Goal: Contribute content: Contribute content

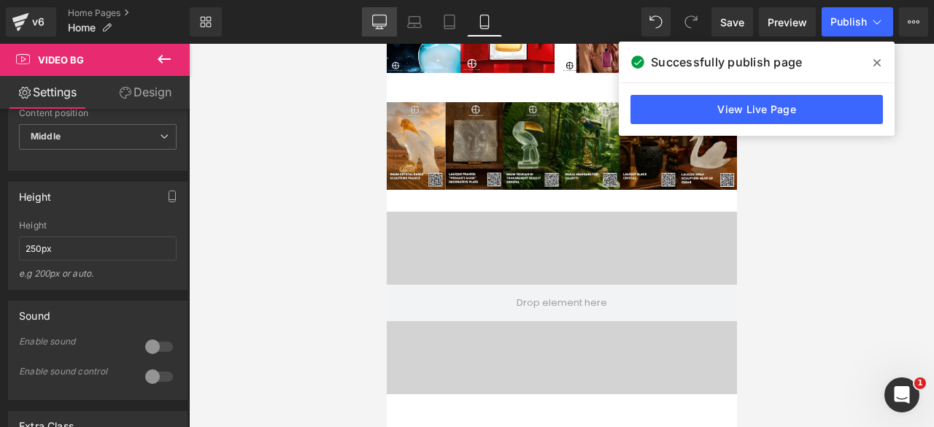
scroll to position [2367, 0]
click at [381, 28] on icon at bounding box center [379, 28] width 7 height 0
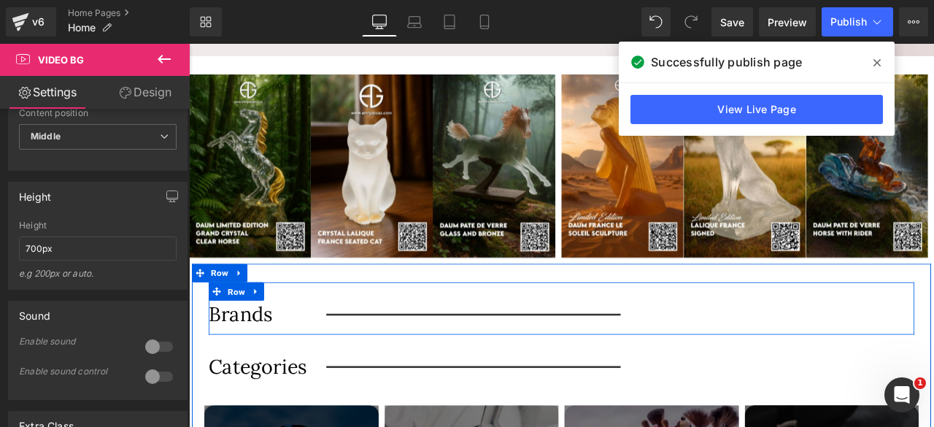
scroll to position [619, 0]
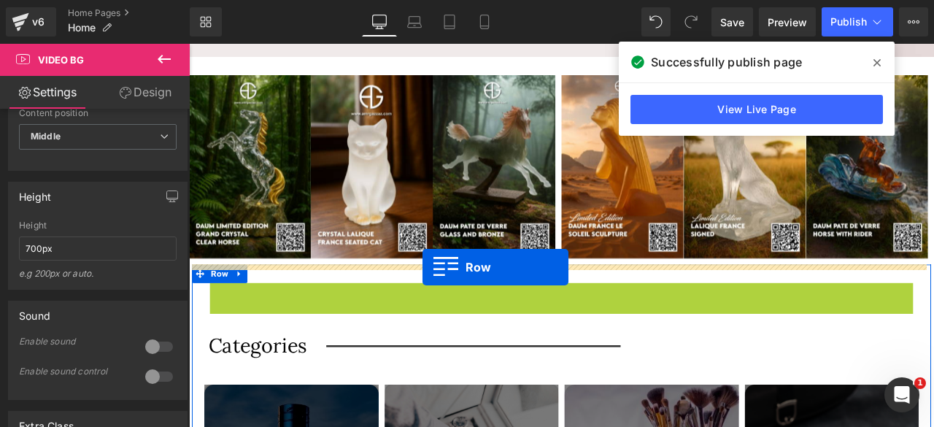
drag, startPoint x: 216, startPoint y: 341, endPoint x: 466, endPoint y: 309, distance: 251.6
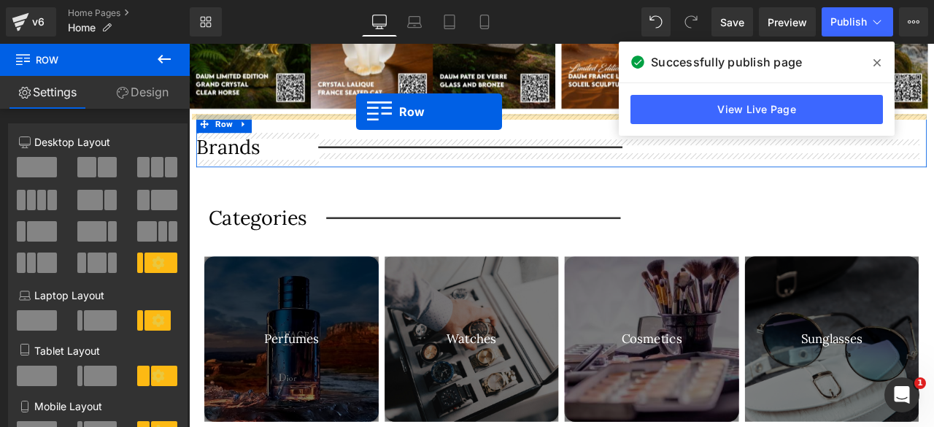
scroll to position [782, 0]
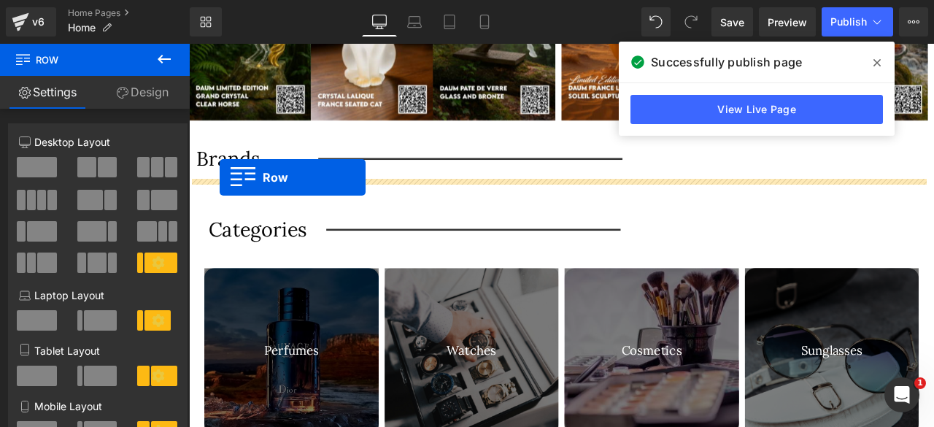
drag, startPoint x: 219, startPoint y: 293, endPoint x: 225, endPoint y: 202, distance: 90.7
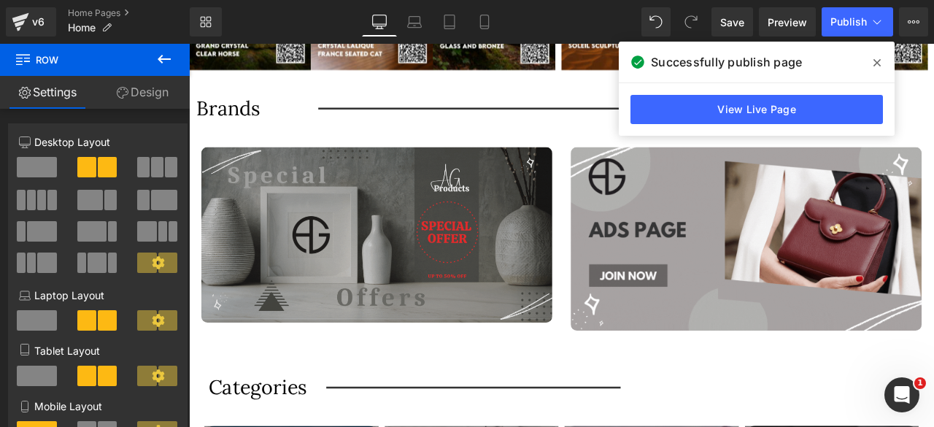
scroll to position [829, 0]
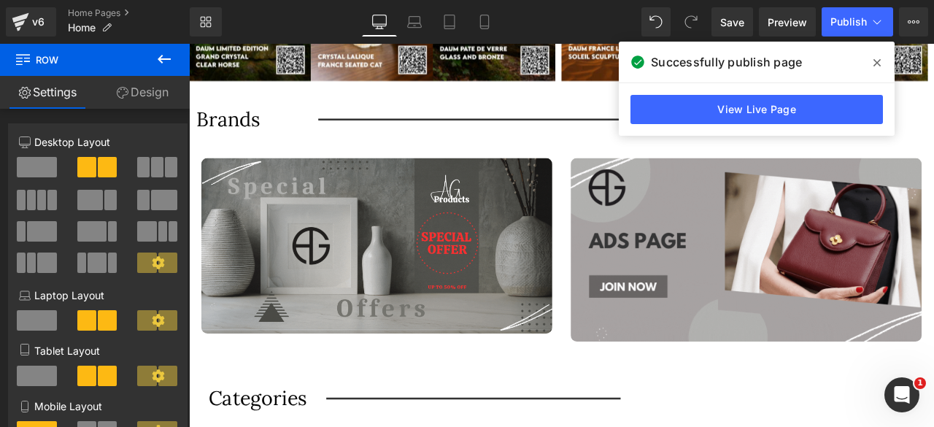
click at [170, 63] on icon at bounding box center [164, 59] width 18 height 18
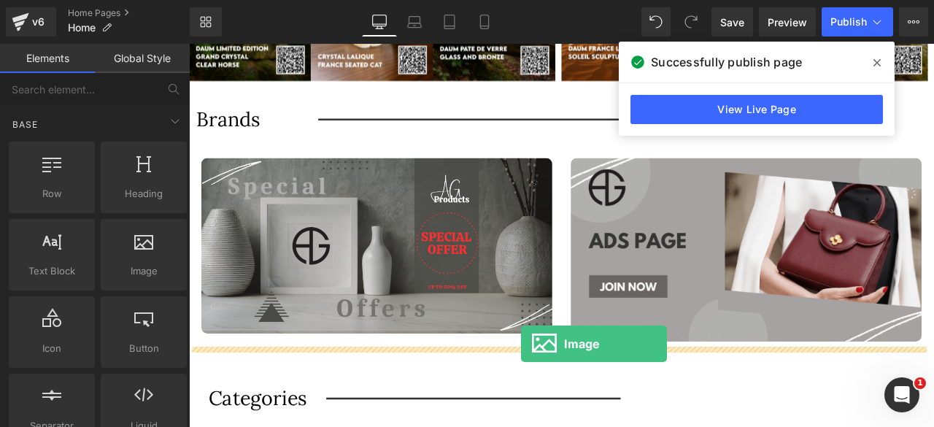
drag, startPoint x: 328, startPoint y: 304, endPoint x: 582, endPoint y: 399, distance: 271.8
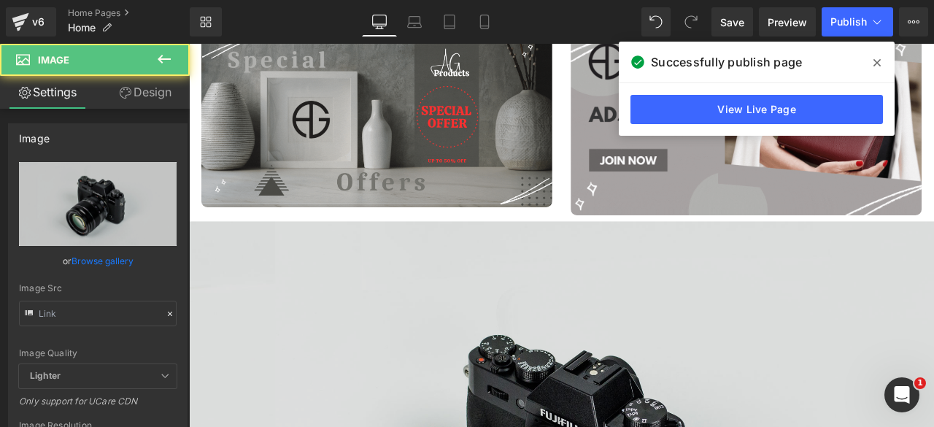
type input "//[DOMAIN_NAME][URL]"
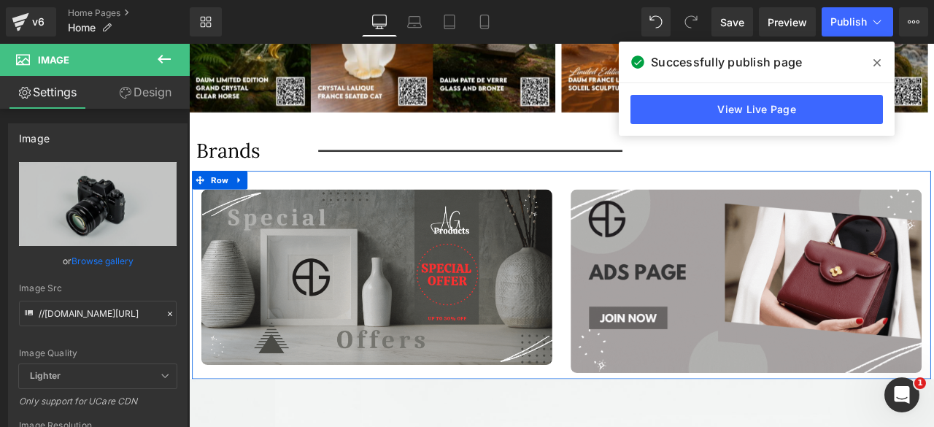
scroll to position [791, 0]
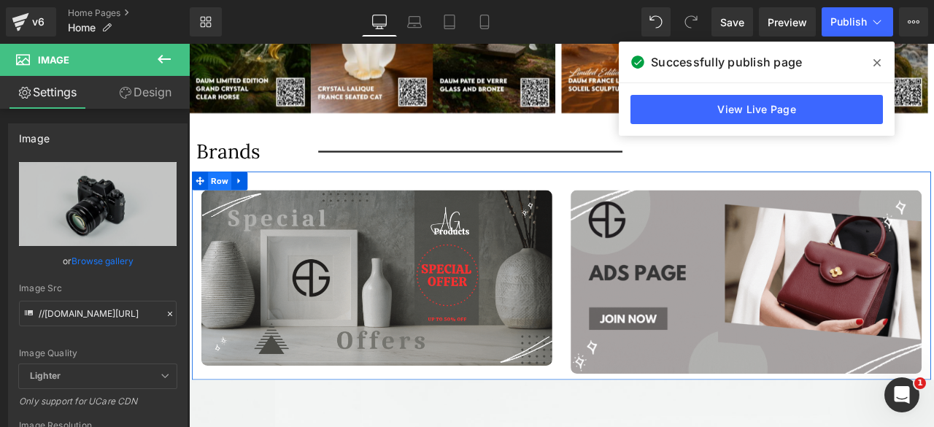
click at [225, 207] on span "Row" at bounding box center [226, 207] width 28 height 22
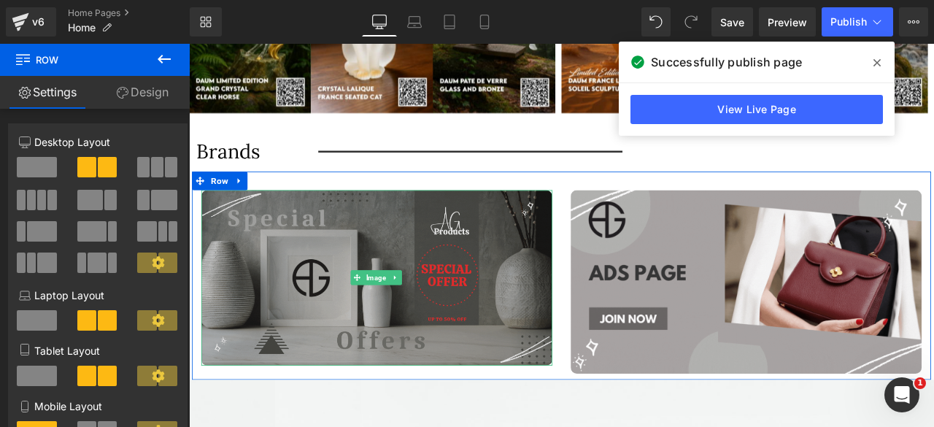
scroll to position [903, 0]
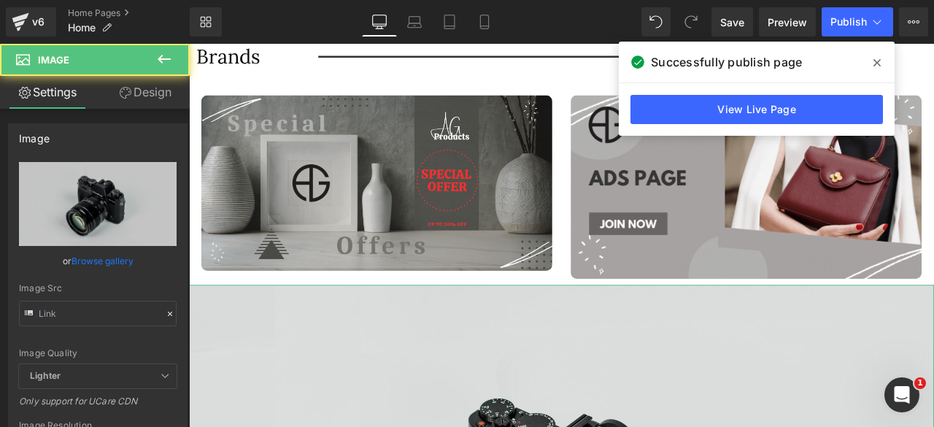
type input "//[DOMAIN_NAME][URL]"
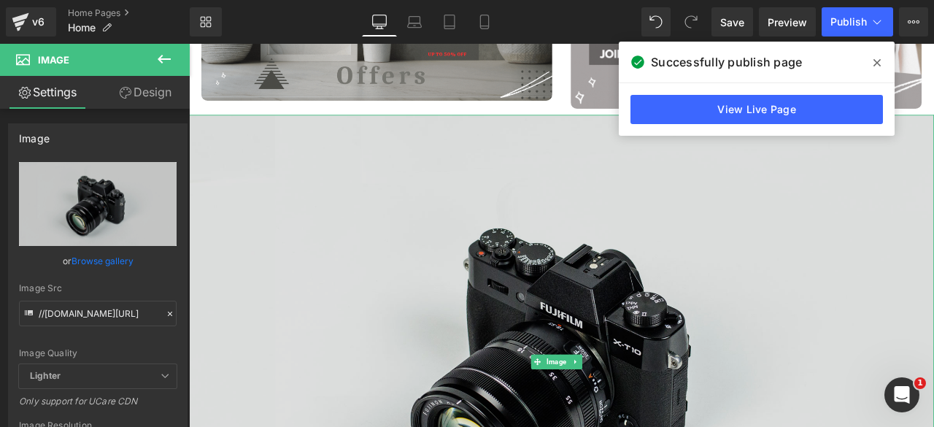
scroll to position [1157, 0]
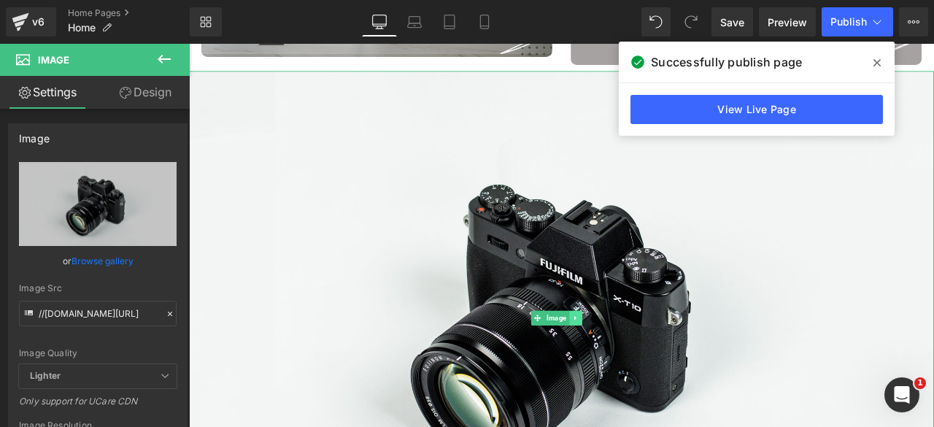
click at [644, 364] on icon at bounding box center [648, 368] width 8 height 9
click at [654, 364] on icon at bounding box center [655, 368] width 8 height 9
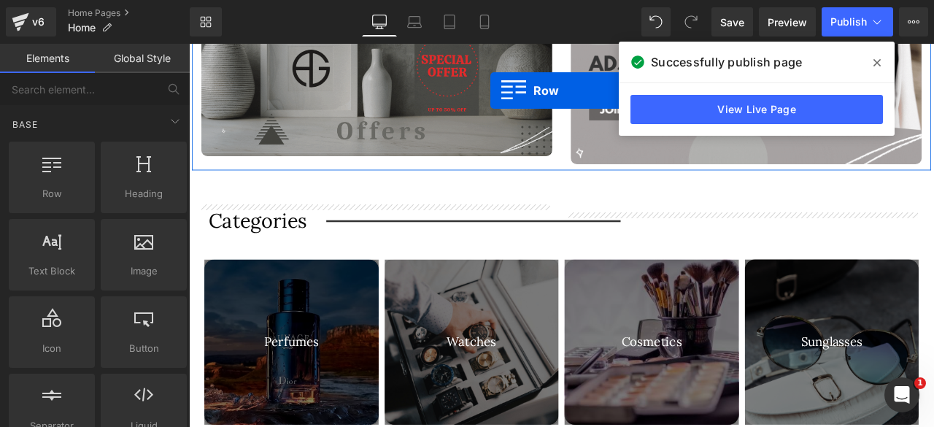
scroll to position [952, 0]
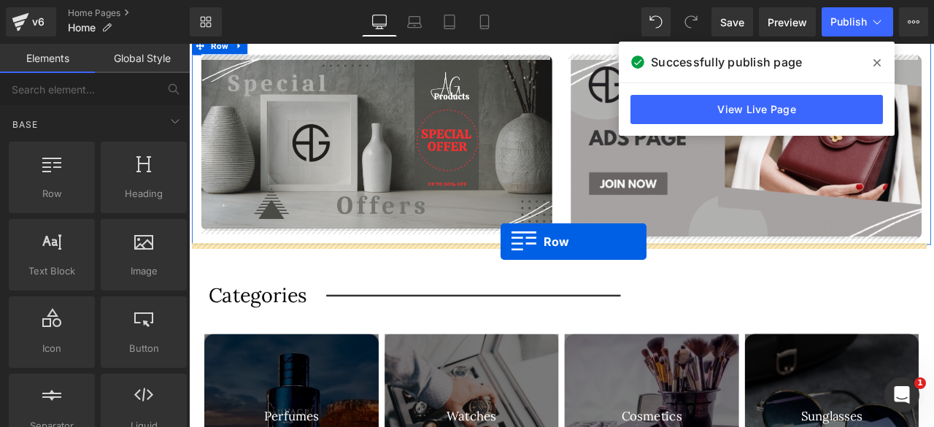
drag, startPoint x: 198, startPoint y: 239, endPoint x: 558, endPoint y: 278, distance: 361.8
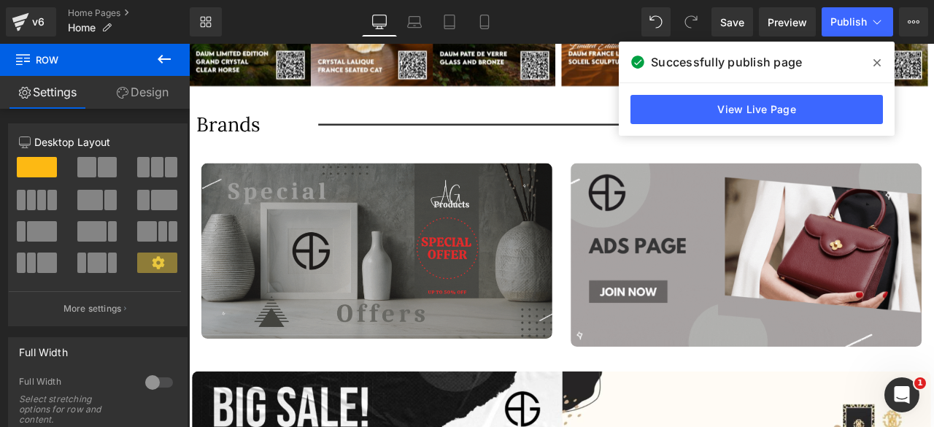
scroll to position [816, 0]
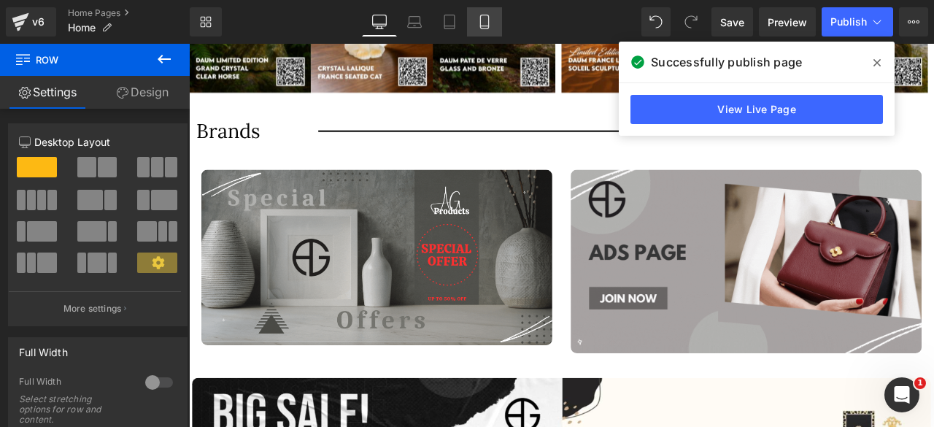
click at [482, 24] on icon at bounding box center [484, 22] width 15 height 15
type input "100"
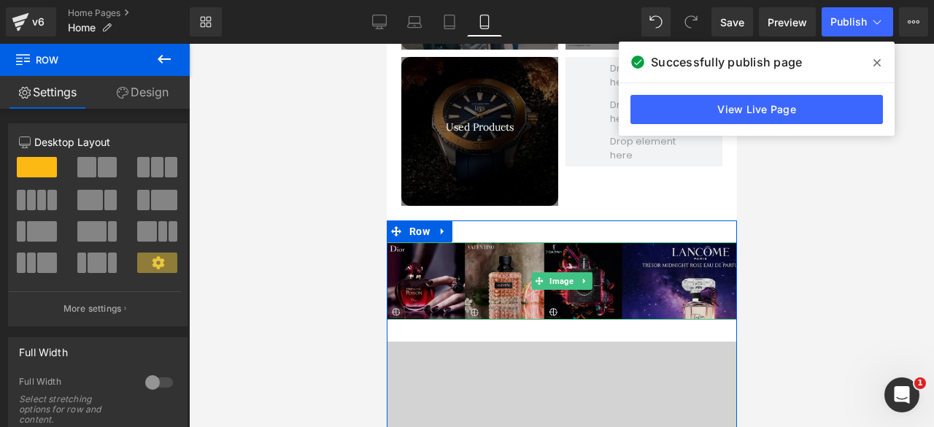
scroll to position [2278, 0]
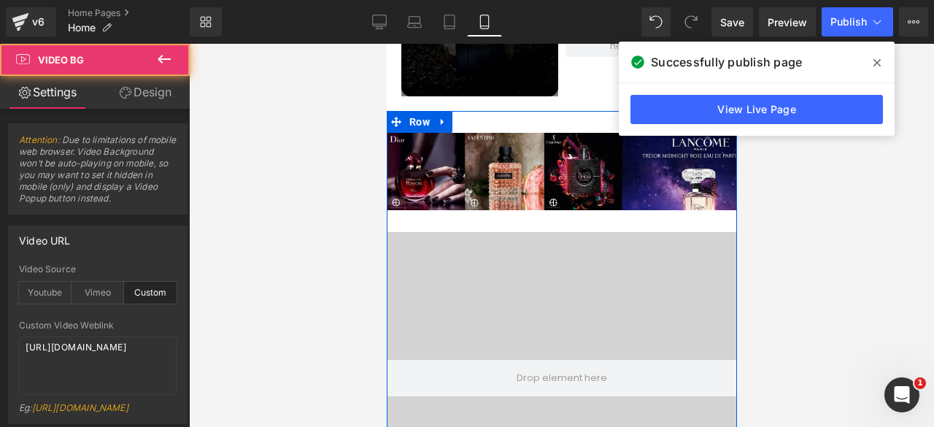
click at [548, 232] on div "Video Bg" at bounding box center [561, 378] width 350 height 292
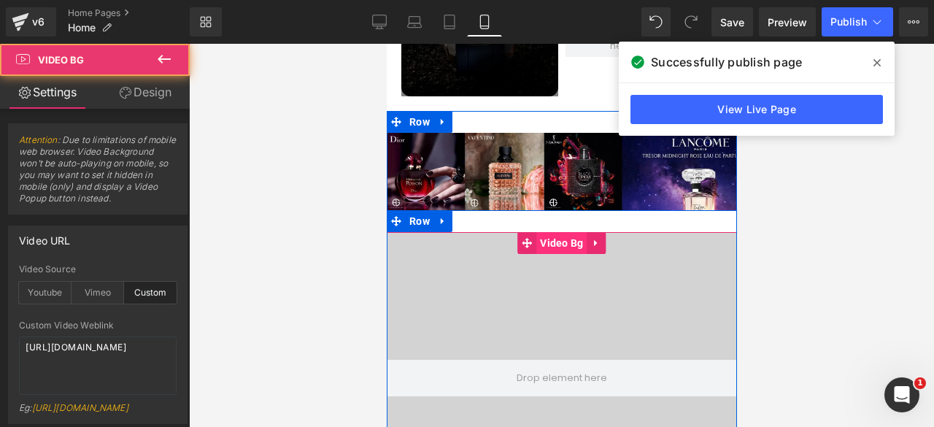
click at [548, 232] on span "Video Bg" at bounding box center [561, 243] width 50 height 22
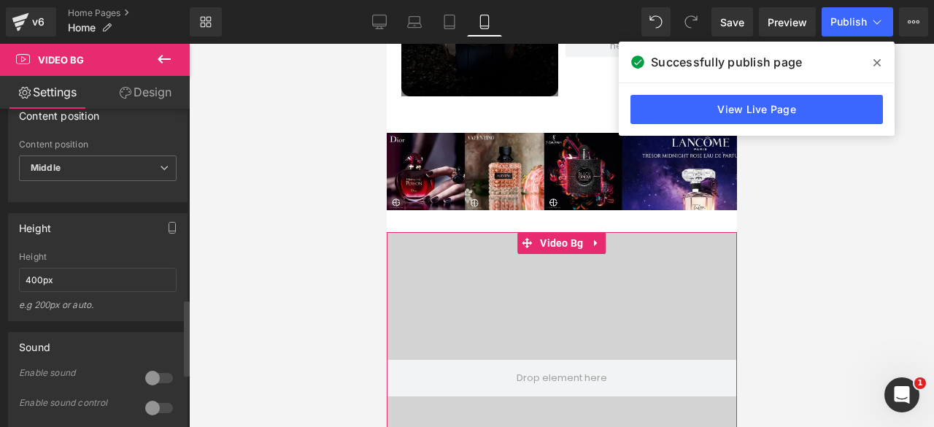
scroll to position [795, 0]
click at [34, 290] on input "400px" at bounding box center [98, 278] width 158 height 24
click at [28, 290] on input "400px" at bounding box center [98, 278] width 158 height 24
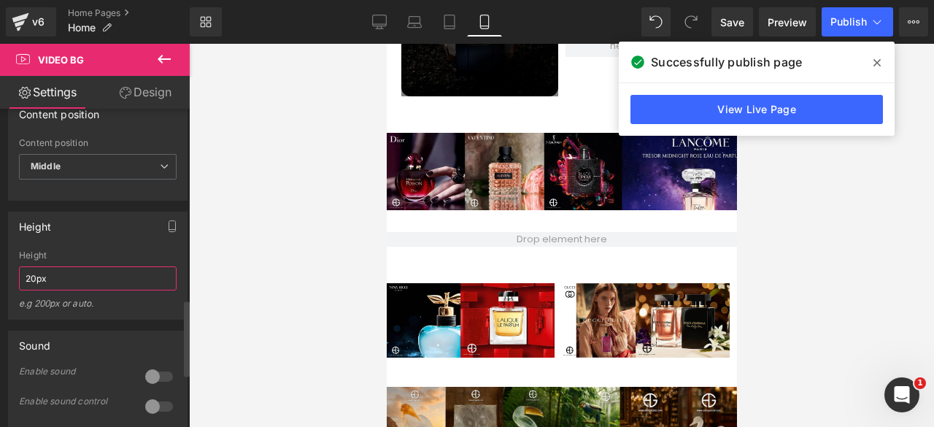
type input "250px"
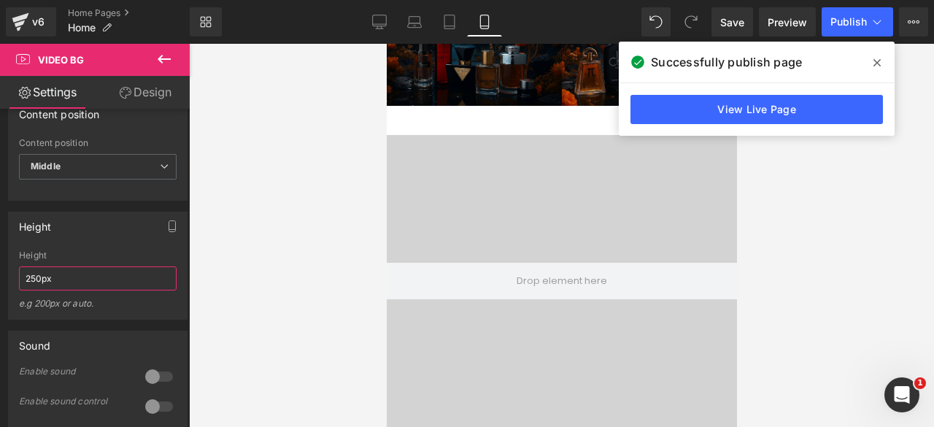
scroll to position [3131, 0]
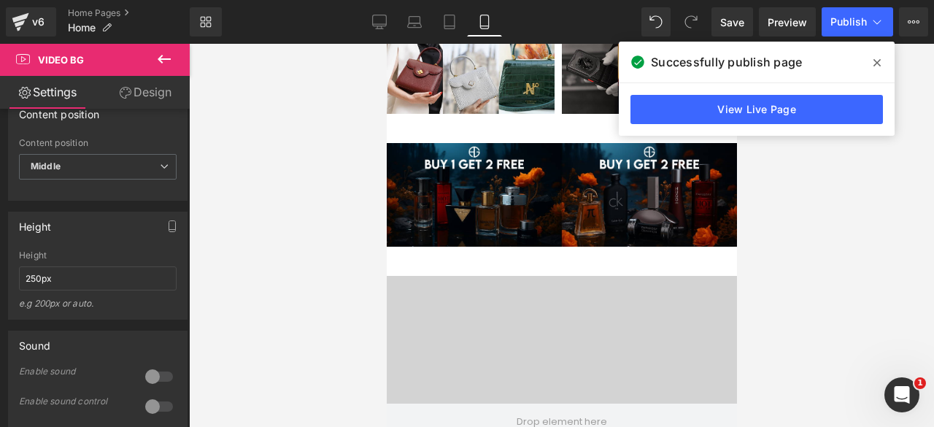
click at [515, 276] on div "Video Bg" at bounding box center [561, 422] width 350 height 292
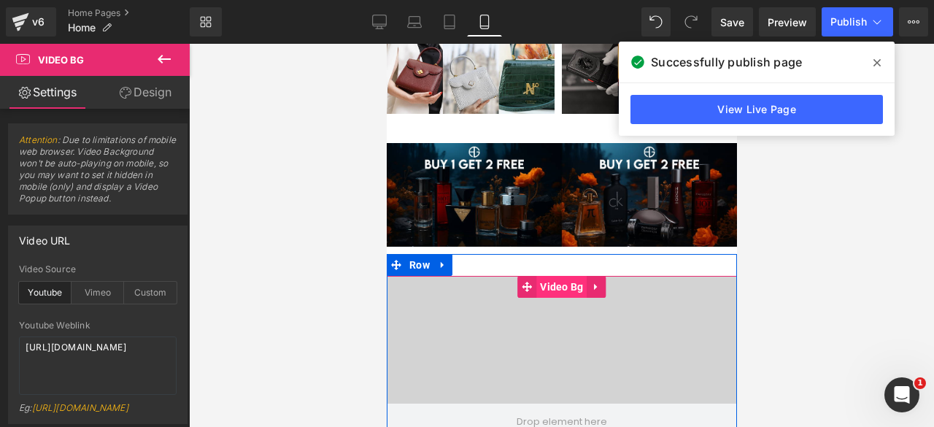
click at [547, 276] on span "Video Bg" at bounding box center [561, 287] width 50 height 22
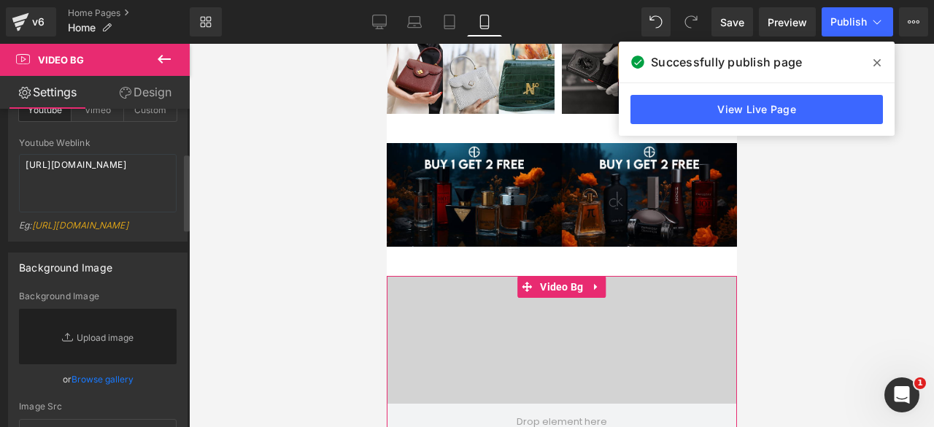
scroll to position [181, 0]
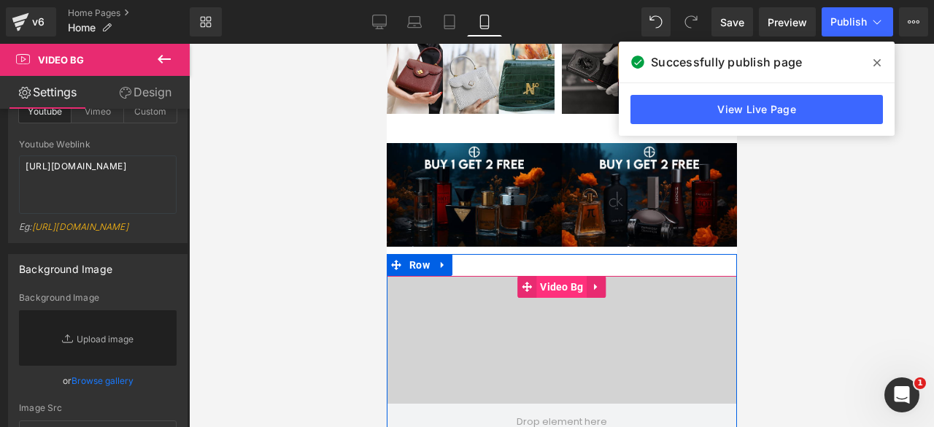
click at [560, 276] on span "Video Bg" at bounding box center [561, 287] width 50 height 22
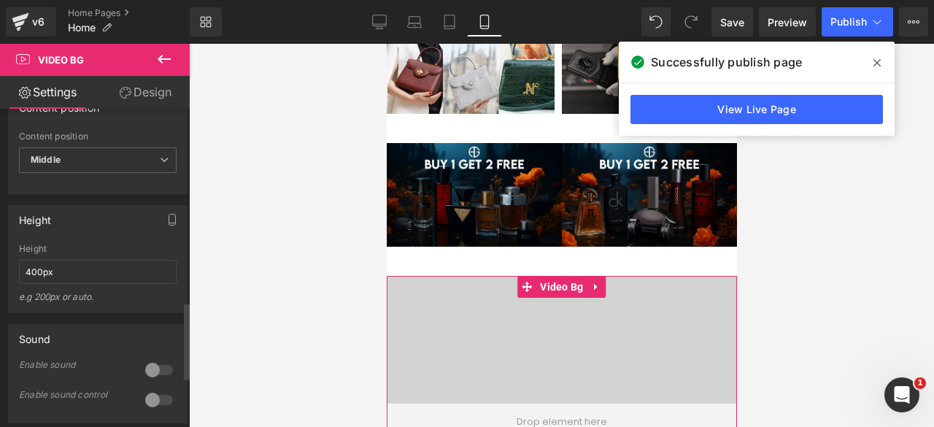
scroll to position [797, 0]
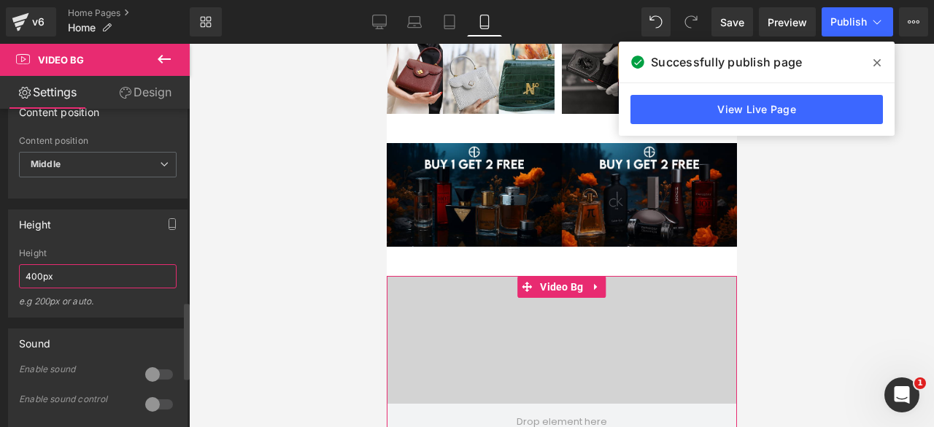
drag, startPoint x: 34, startPoint y: 292, endPoint x: 23, endPoint y: 292, distance: 10.2
click at [23, 288] on input "400px" at bounding box center [98, 276] width 158 height 24
type input "250px"
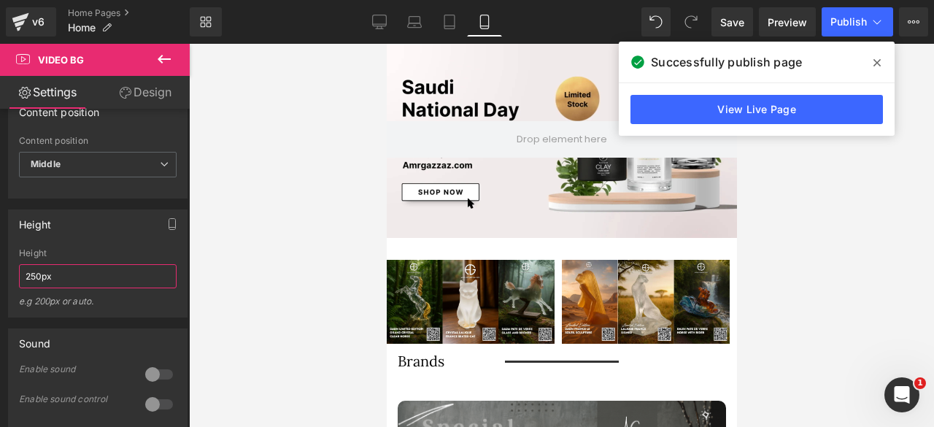
scroll to position [53, 0]
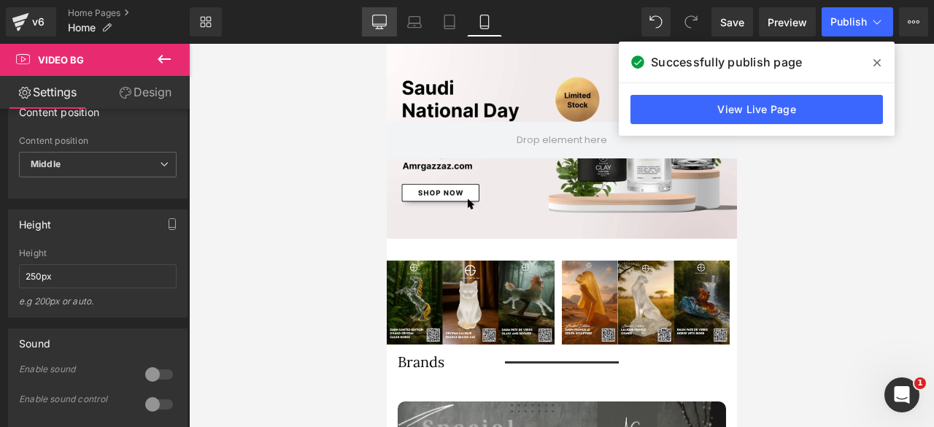
click at [378, 30] on link "Desktop" at bounding box center [379, 21] width 35 height 29
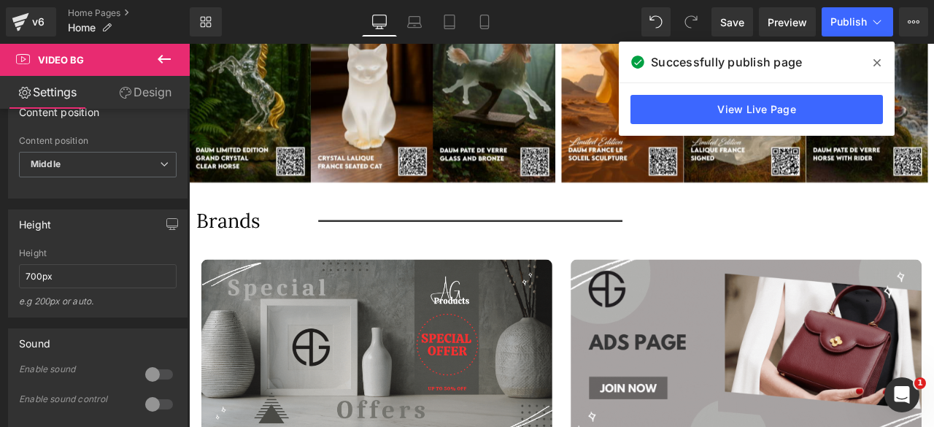
scroll to position [698, 0]
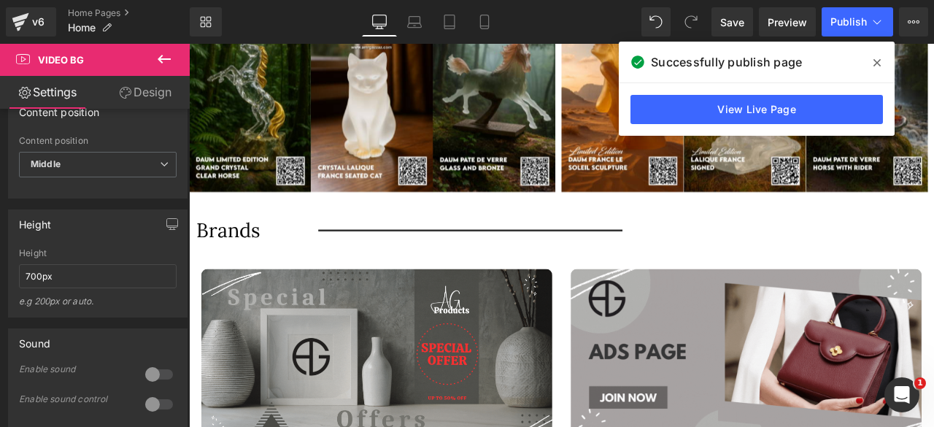
click at [162, 55] on icon at bounding box center [164, 59] width 13 height 9
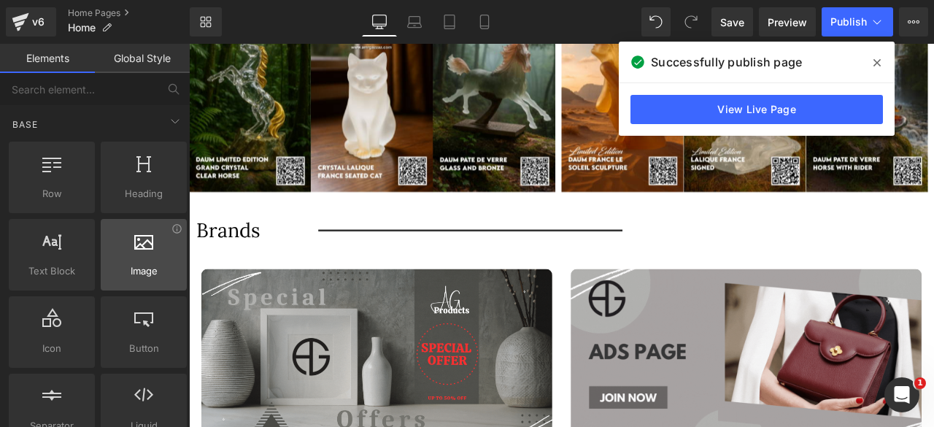
drag, startPoint x: 130, startPoint y: 244, endPoint x: 132, endPoint y: 267, distance: 22.7
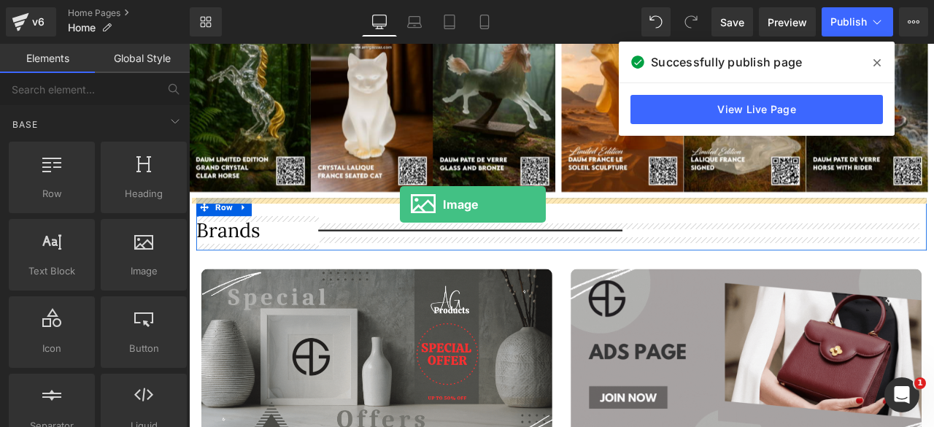
drag, startPoint x: 321, startPoint y: 311, endPoint x: 439, endPoint y: 234, distance: 140.9
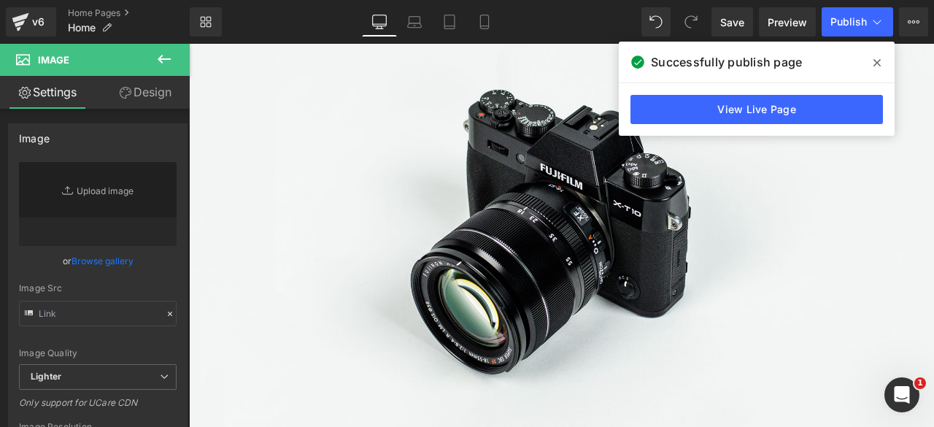
type input "//[DOMAIN_NAME][URL]"
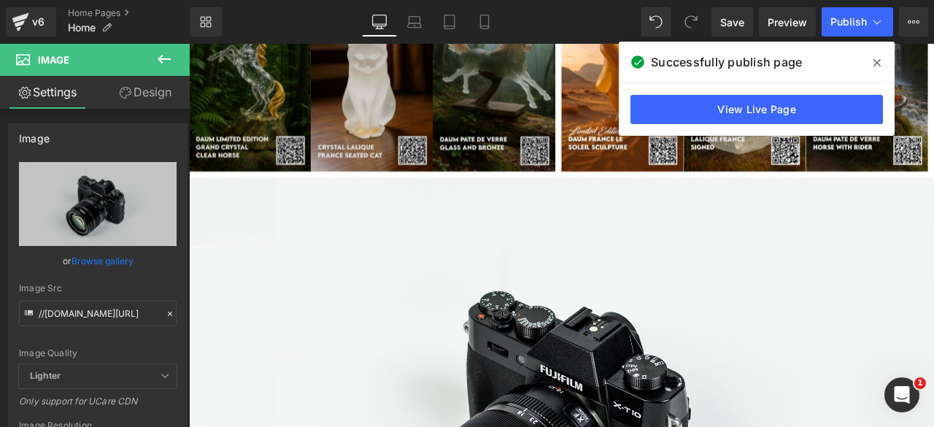
scroll to position [711, 0]
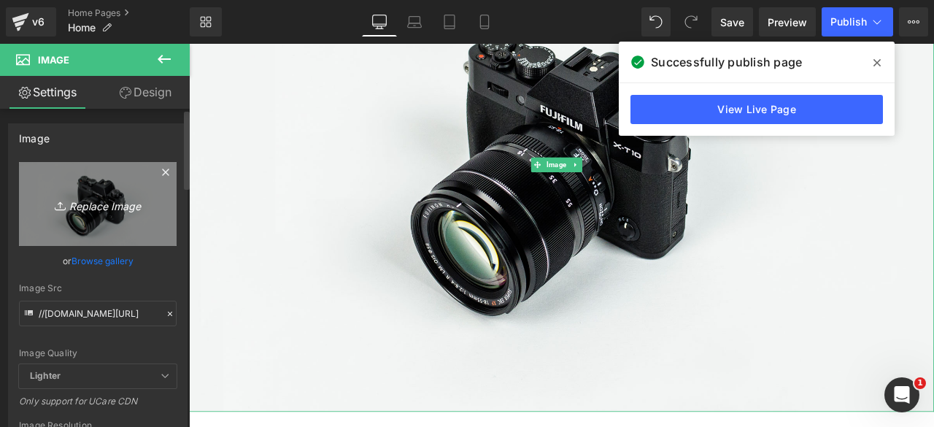
scroll to position [1201, 0]
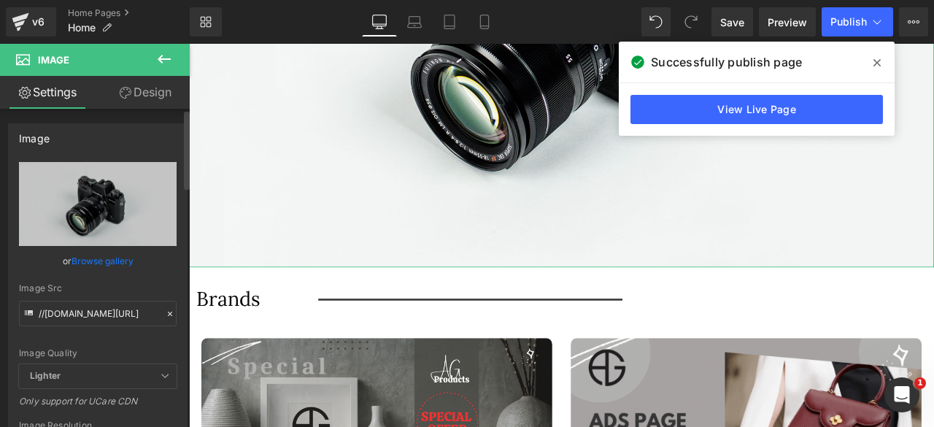
click at [99, 257] on link "Browse gallery" at bounding box center [103, 261] width 62 height 26
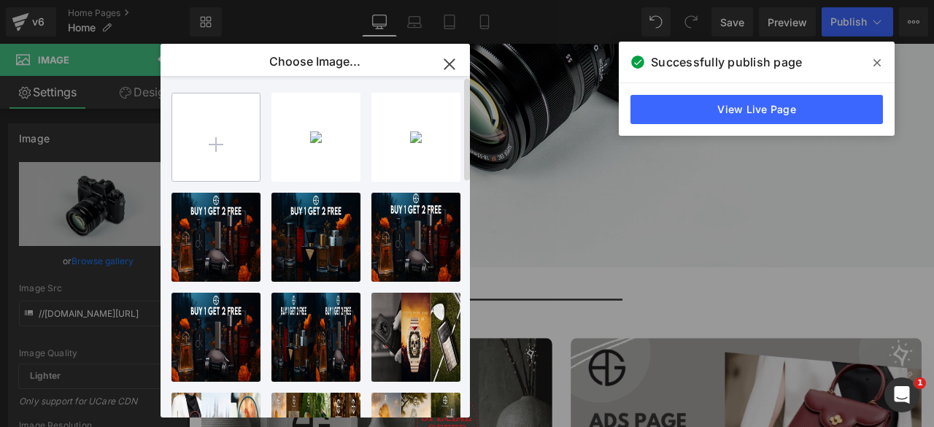
click at [209, 145] on input "file" at bounding box center [216, 137] width 88 height 88
type input "C:\fakepath\Group 103.png"
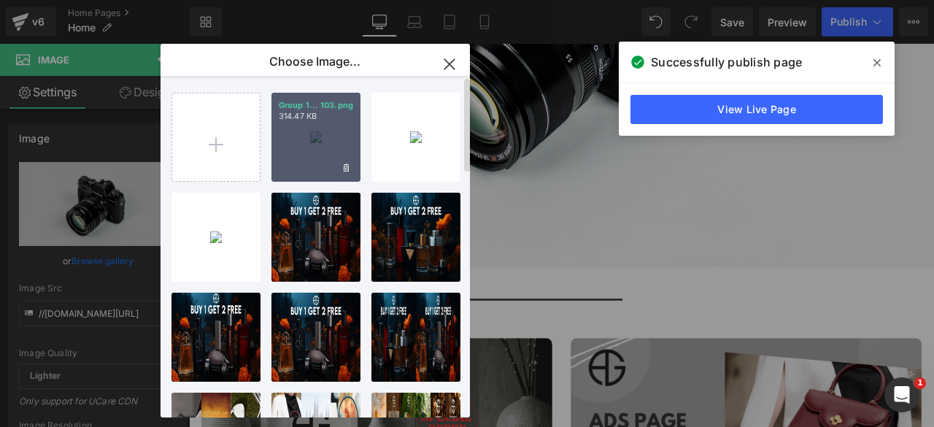
click at [301, 150] on div "Group 1... 103.png 314.47 KB" at bounding box center [315, 137] width 89 height 89
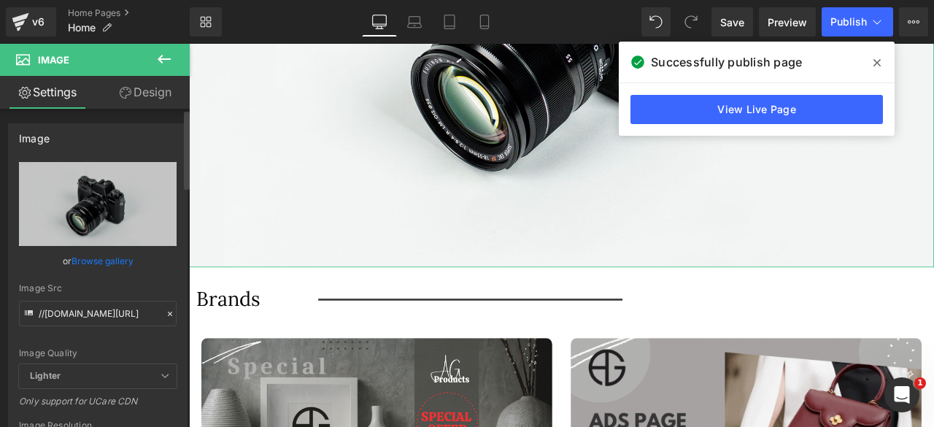
click at [108, 253] on link "Browse gallery" at bounding box center [103, 261] width 62 height 26
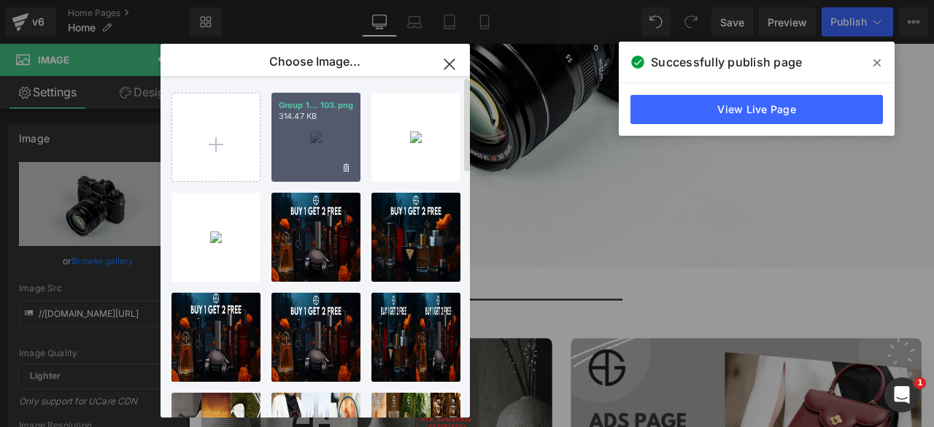
click at [307, 144] on div "Group 1... 103.png 314.47 KB" at bounding box center [315, 137] width 89 height 89
type input "[URL][DOMAIN_NAME]"
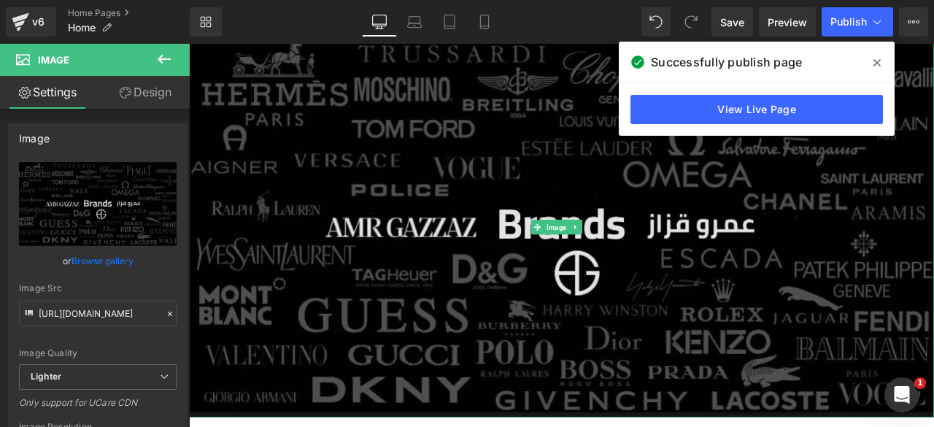
scroll to position [880, 0]
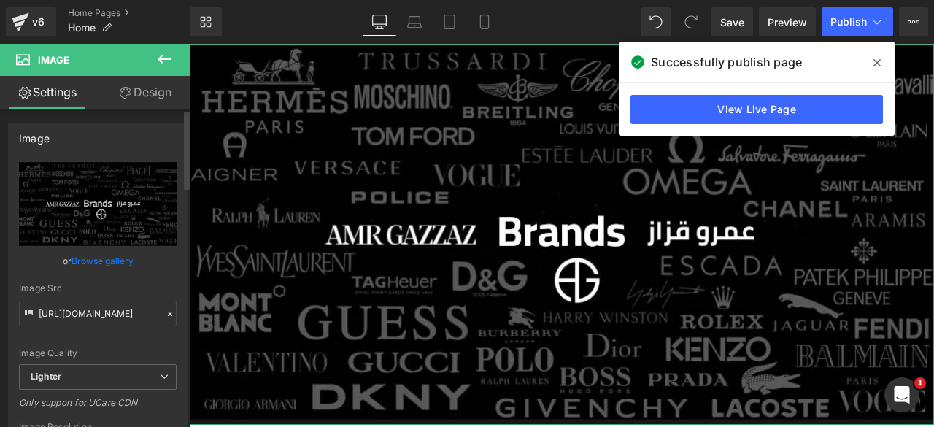
click at [118, 255] on link "Browse gallery" at bounding box center [103, 261] width 62 height 26
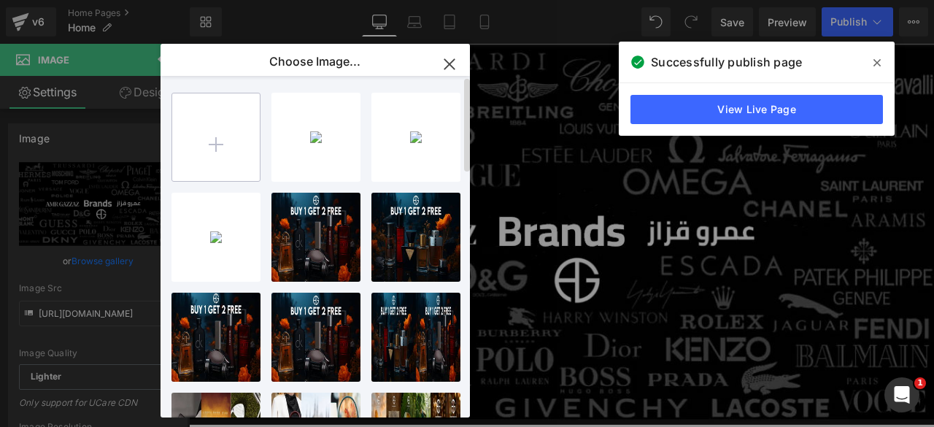
click at [238, 135] on input "file" at bounding box center [216, 137] width 88 height 88
type input "C:\fakepath\Group 103.png"
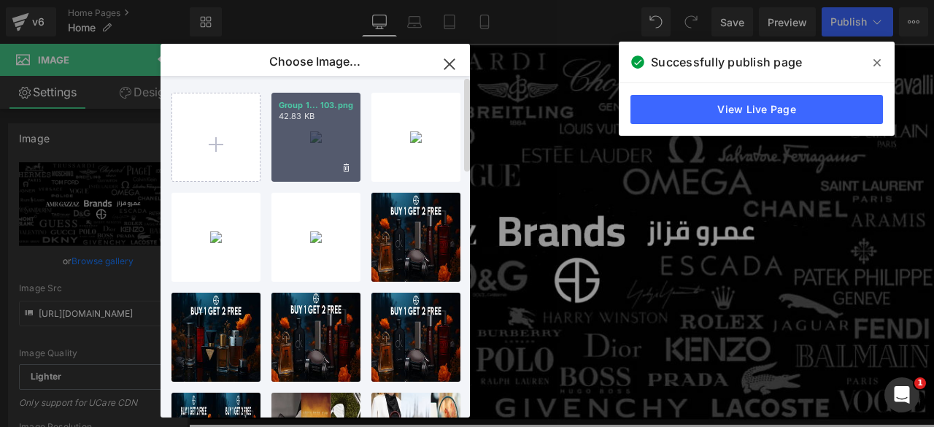
click at [318, 144] on div "Group 1... 103.png 42.83 KB" at bounding box center [315, 137] width 89 height 89
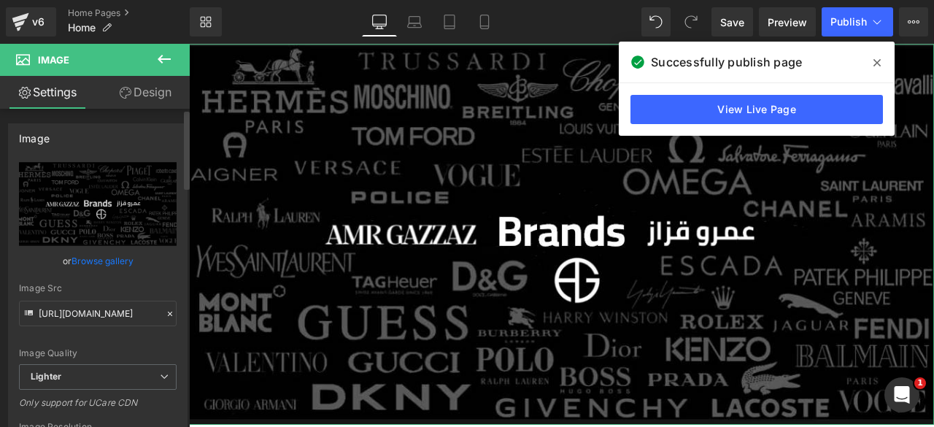
click at [108, 256] on link "Browse gallery" at bounding box center [103, 261] width 62 height 26
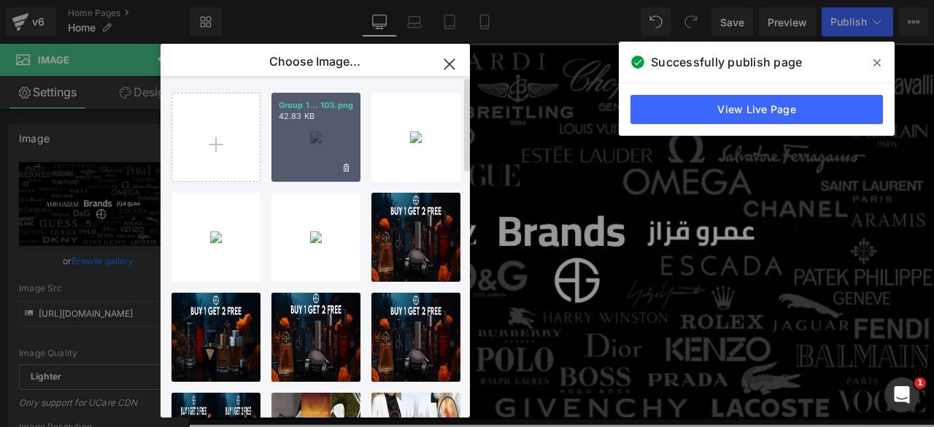
click at [325, 166] on div "Group 1... 103.png 42.83 KB" at bounding box center [315, 137] width 89 height 89
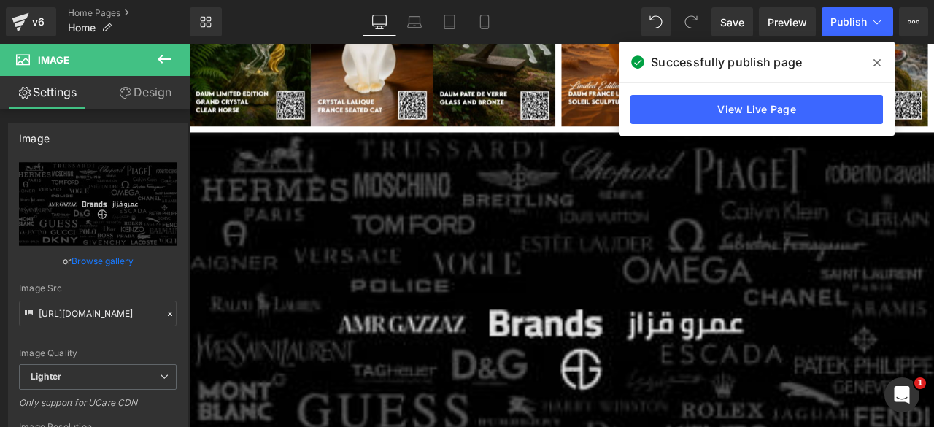
scroll to position [776, 0]
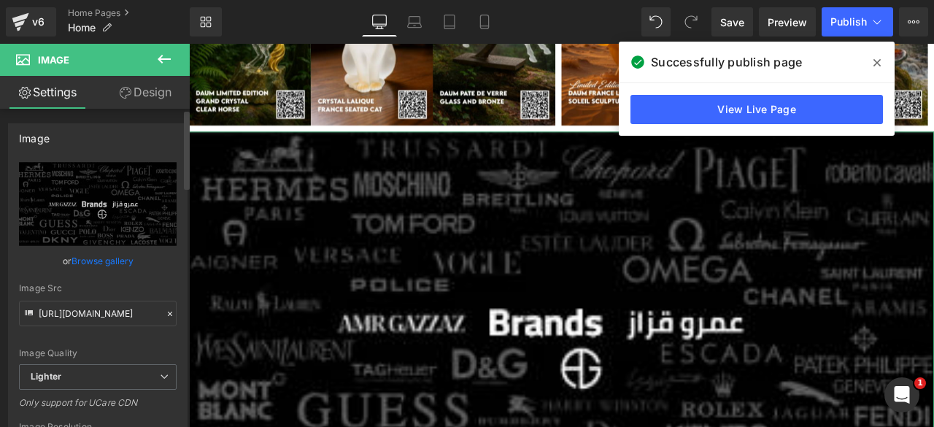
click at [90, 261] on link "Browse gallery" at bounding box center [103, 261] width 62 height 26
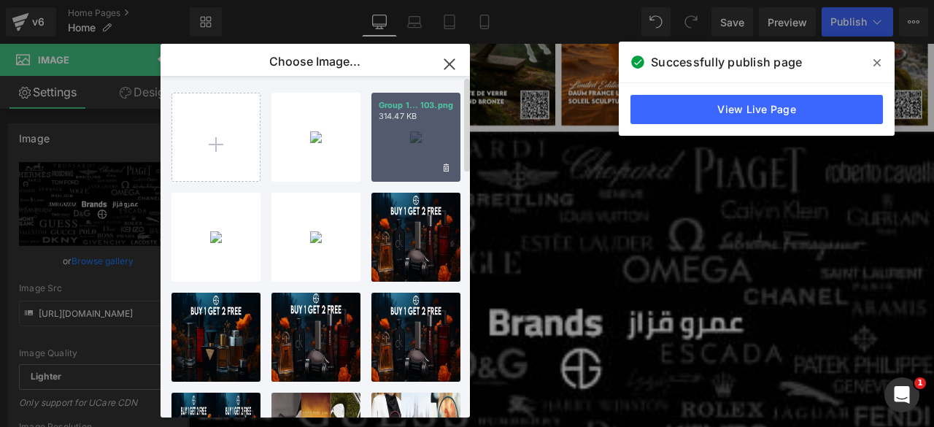
click at [401, 150] on div "Group 1... 103.png 314.47 KB" at bounding box center [415, 137] width 89 height 89
type input "[URL][DOMAIN_NAME]"
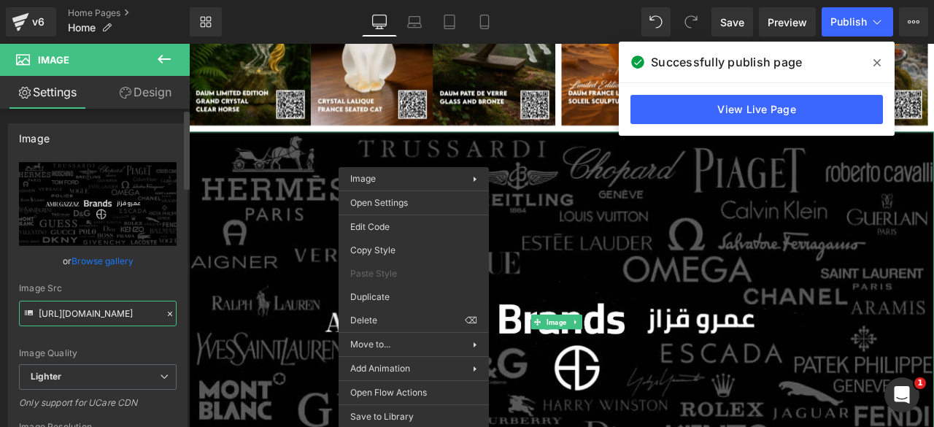
click at [88, 309] on input "[URL][DOMAIN_NAME]" at bounding box center [98, 314] width 158 height 26
click at [99, 261] on link "Browse gallery" at bounding box center [103, 261] width 62 height 26
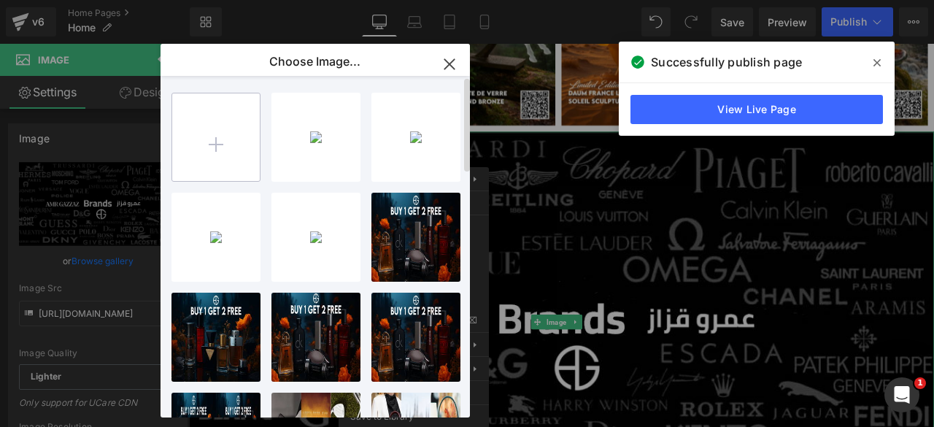
click at [219, 127] on input "file" at bounding box center [216, 137] width 88 height 88
type input "C:\fakepath\Artboard – 415.png"
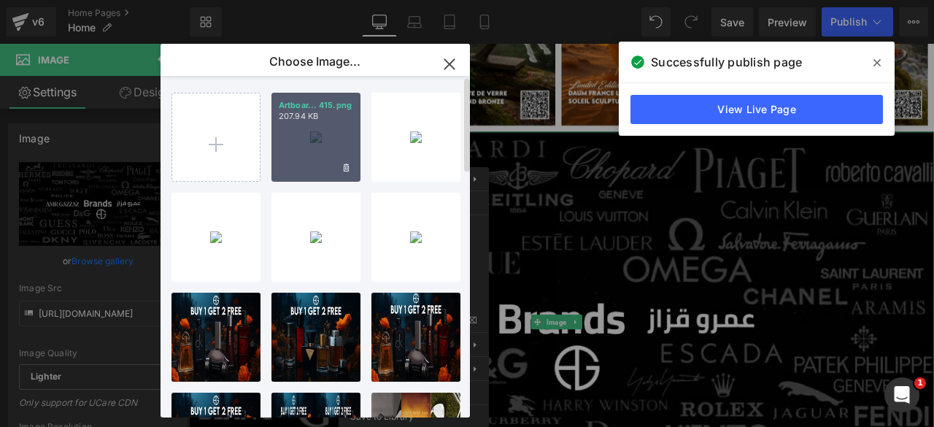
click at [296, 136] on div "Artboar... 415.png 207.94 KB" at bounding box center [315, 137] width 89 height 89
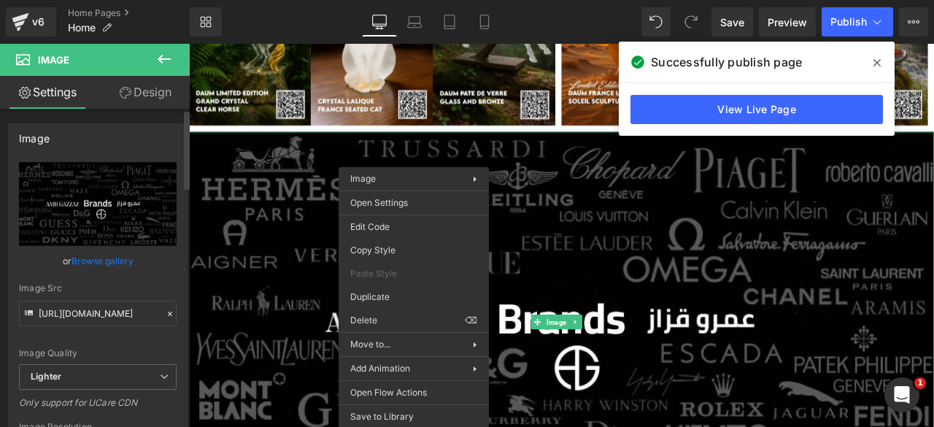
click at [98, 261] on link "Browse gallery" at bounding box center [103, 261] width 62 height 26
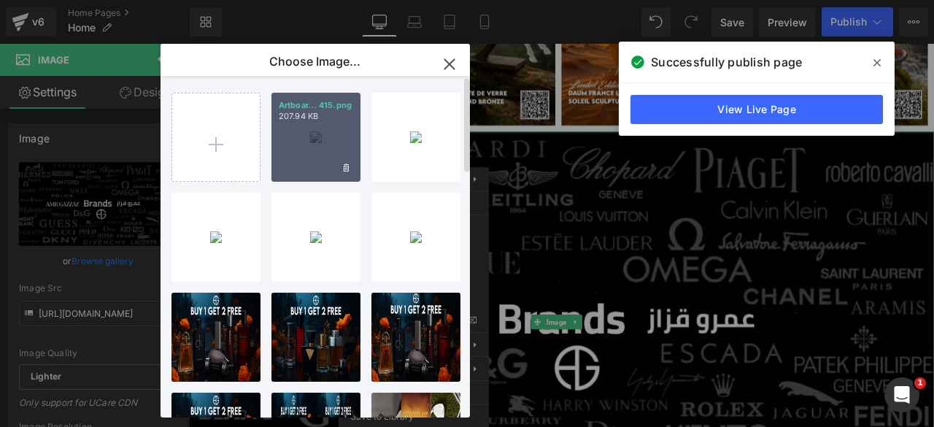
click at [323, 145] on div "Artboar... 415.png 207.94 KB" at bounding box center [315, 137] width 89 height 89
type input "[URL][DOMAIN_NAME]"
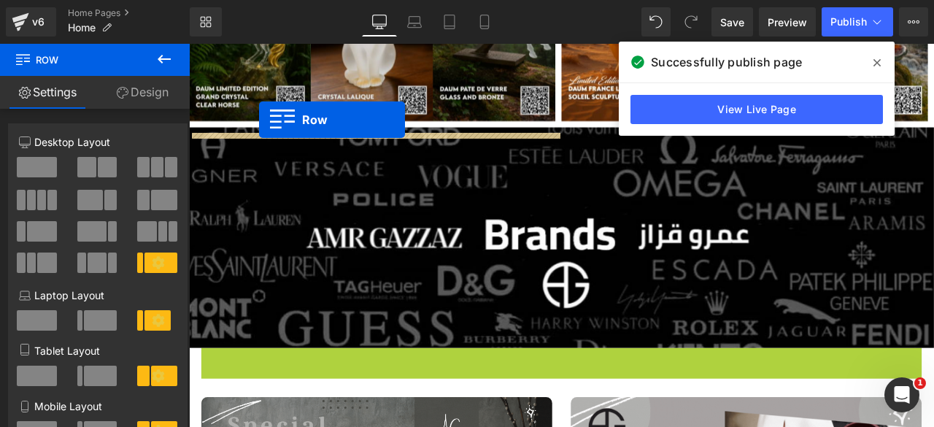
scroll to position [767, 0]
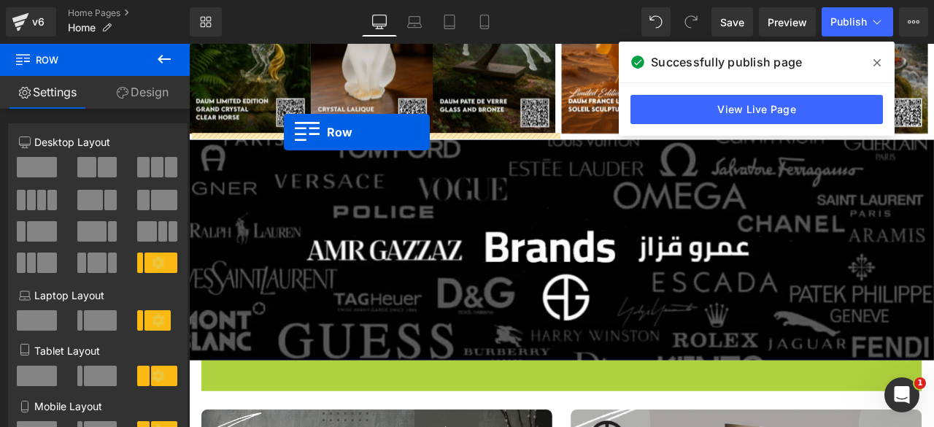
drag, startPoint x: 204, startPoint y: 339, endPoint x: 301, endPoint y: 149, distance: 213.1
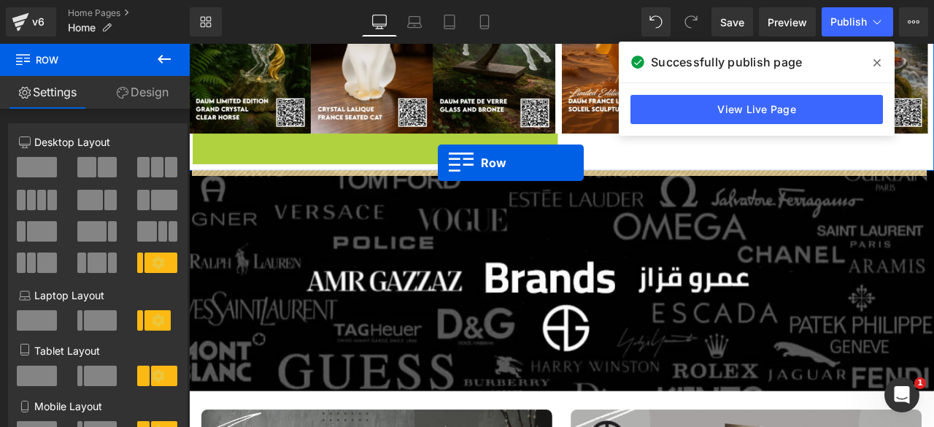
drag, startPoint x: 196, startPoint y: 163, endPoint x: 484, endPoint y: 185, distance: 288.3
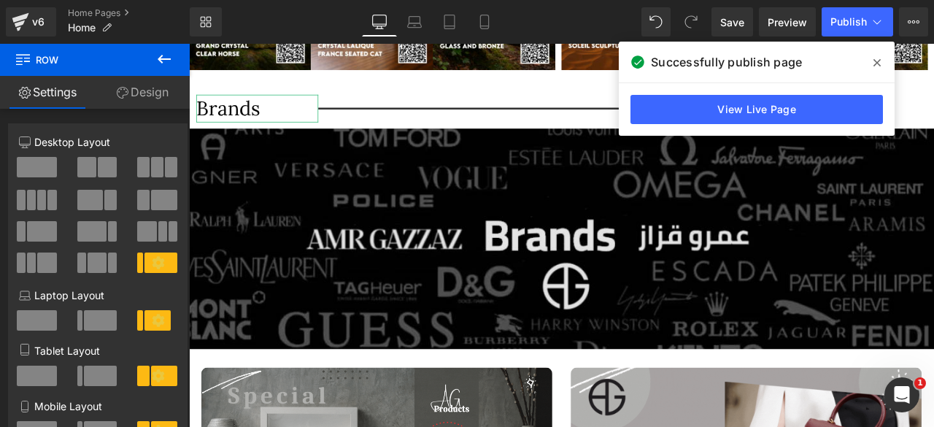
scroll to position [840, 0]
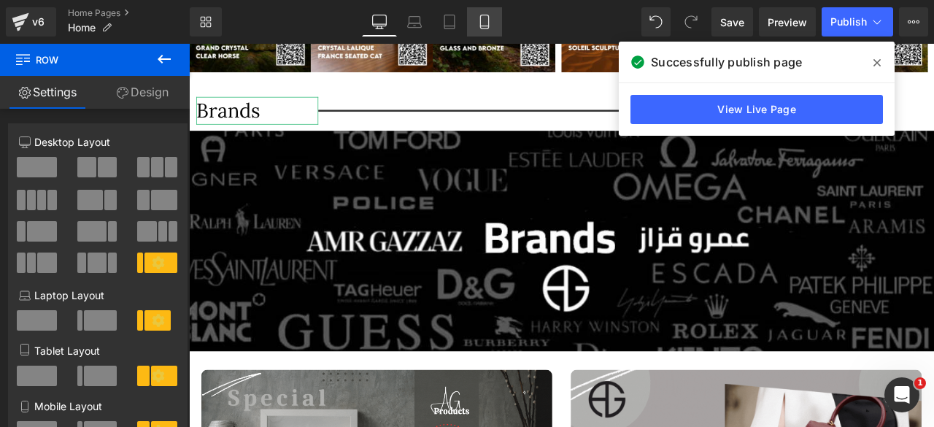
click at [481, 18] on icon at bounding box center [484, 22] width 8 height 14
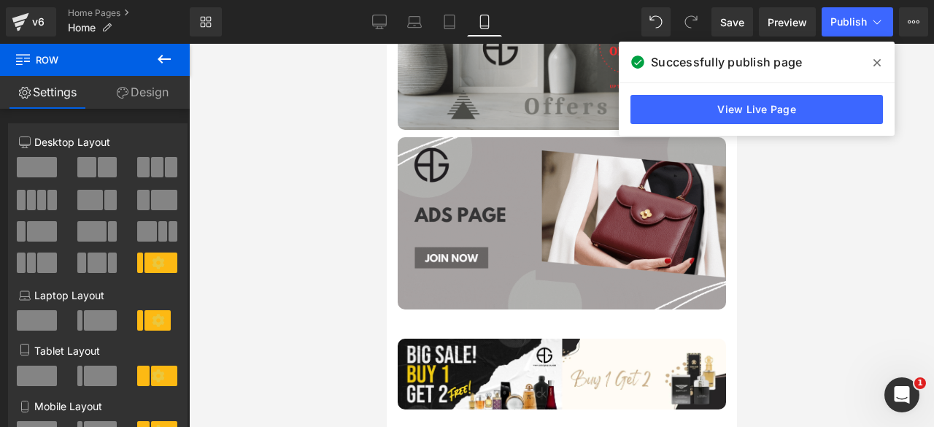
scroll to position [0, 0]
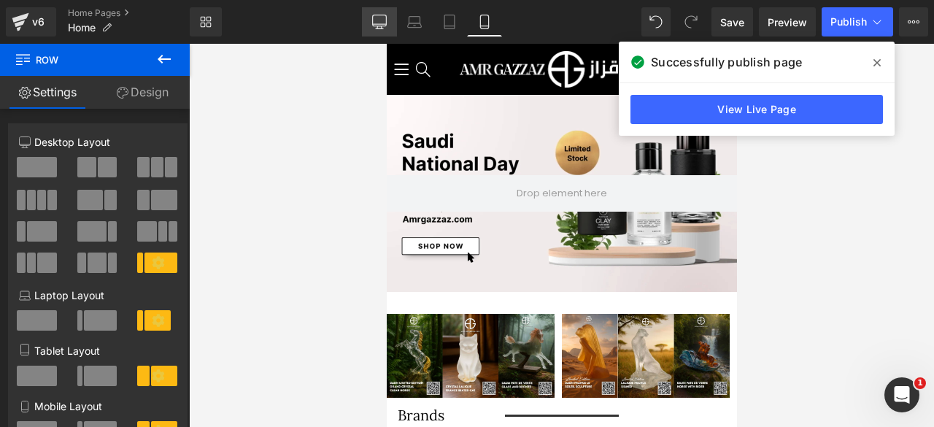
click at [382, 15] on icon at bounding box center [379, 20] width 14 height 11
